Goal: Check status: Check status

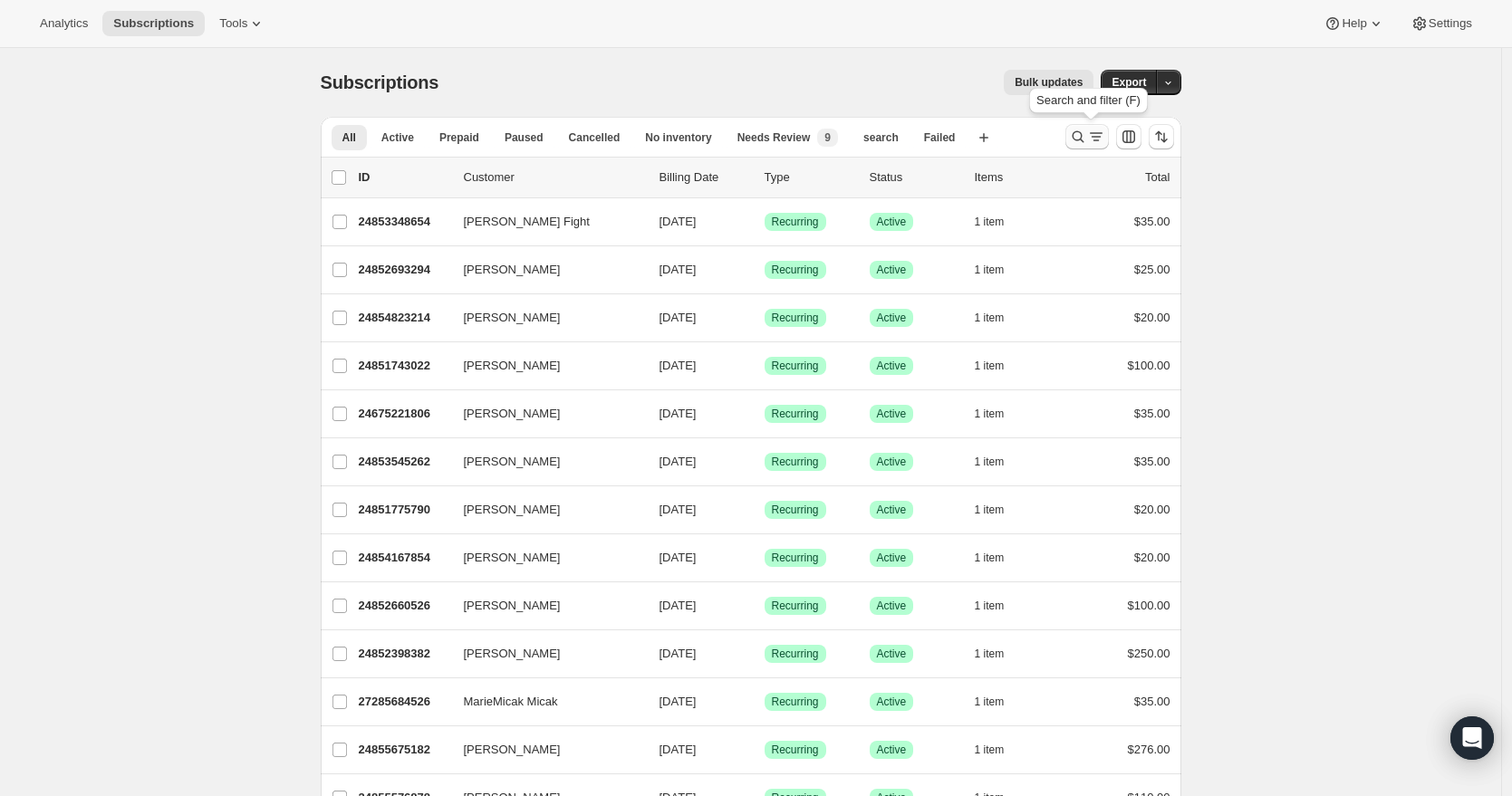
click at [1078, 136] on icon "Search and filter results" at bounding box center [1077, 136] width 18 height 18
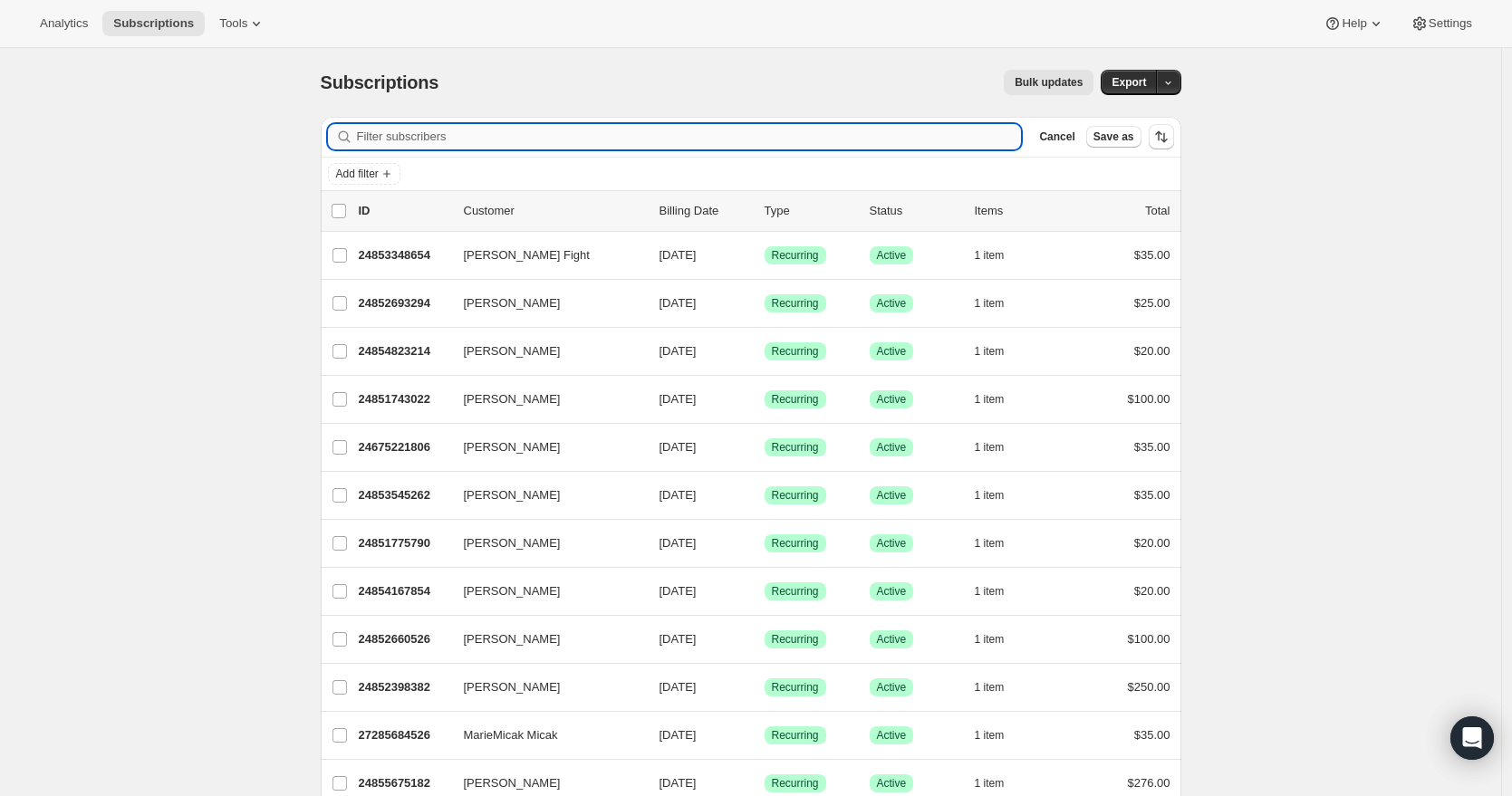
click at [422, 138] on input "Filter subscribers" at bounding box center [689, 136] width 664 height 25
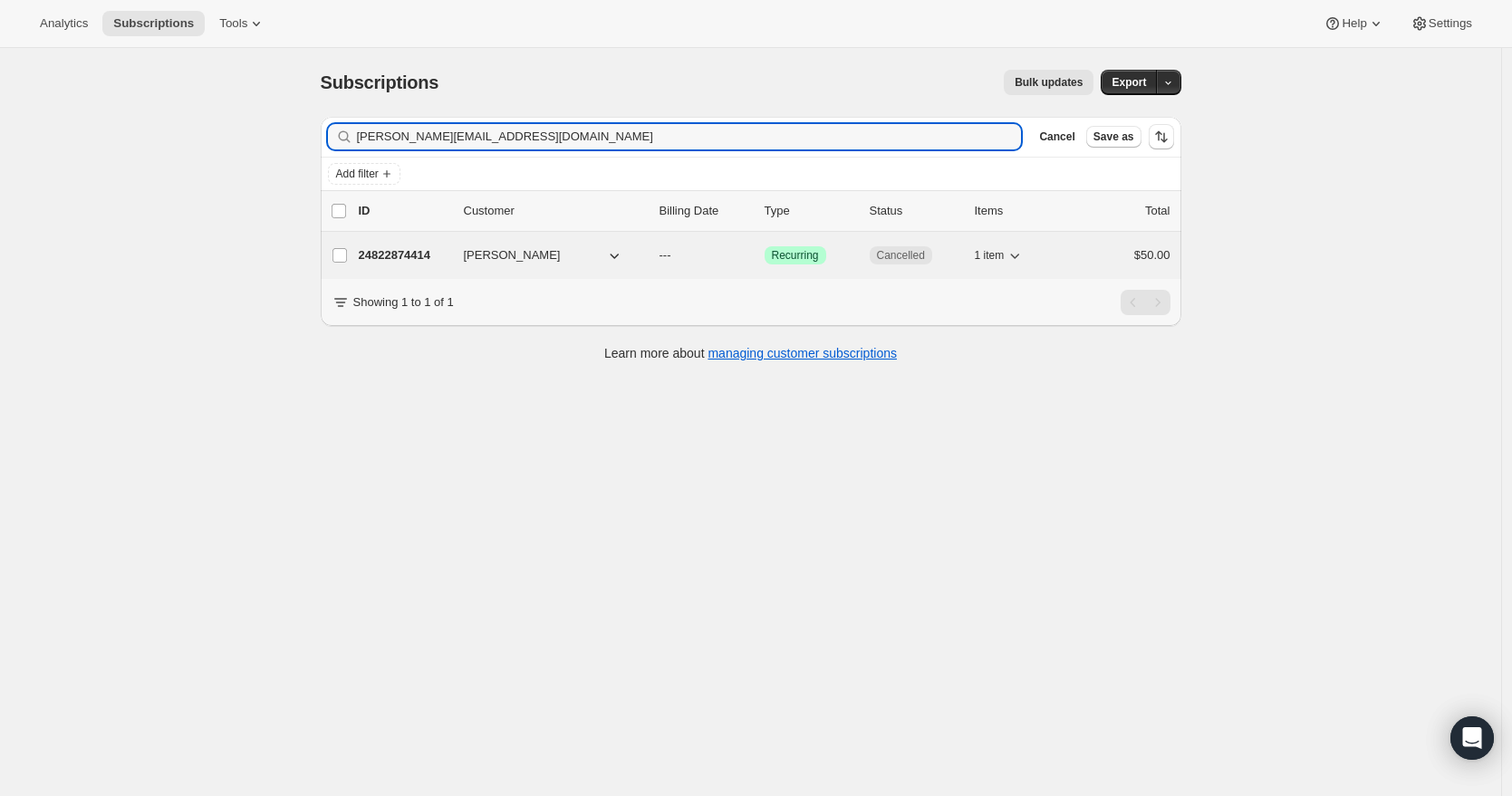
type input "[PERSON_NAME][EMAIL_ADDRESS][DOMAIN_NAME]"
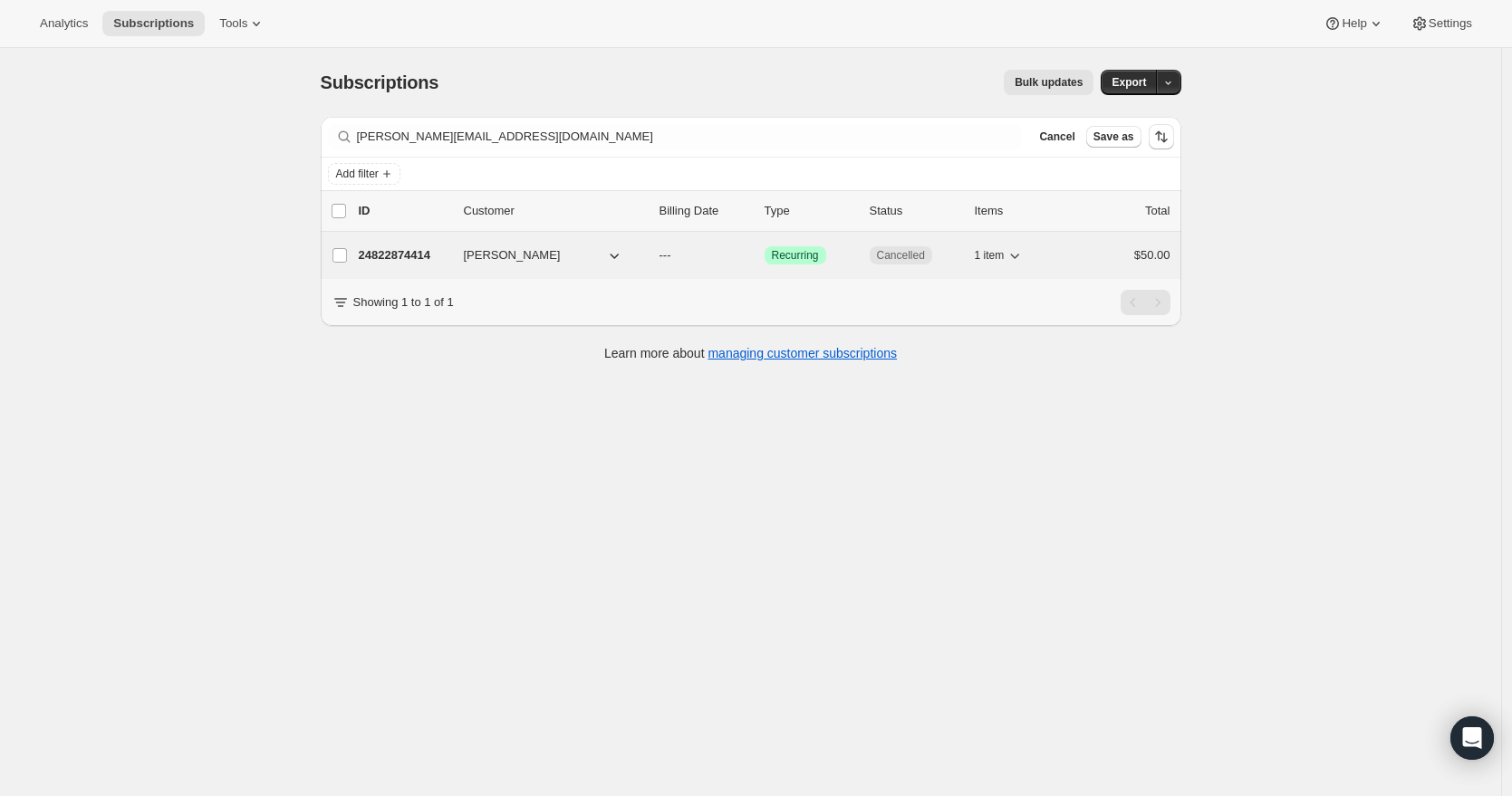
click at [425, 264] on div "24822874414 [PERSON_NAME] --- Success Recurring Cancelled 1 item $50.00" at bounding box center [764, 255] width 811 height 25
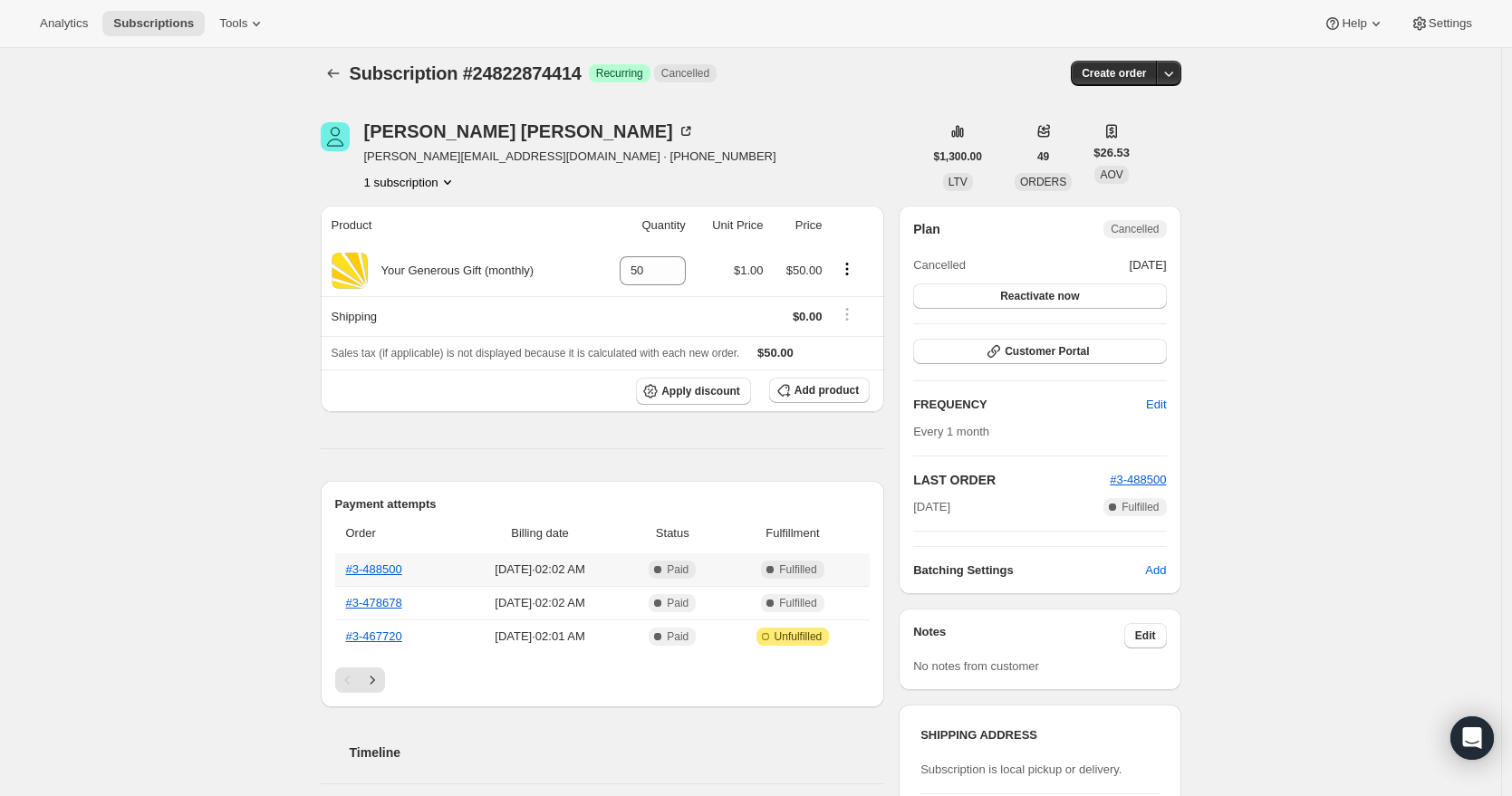
scroll to position [284, 0]
